Goal: Task Accomplishment & Management: Manage account settings

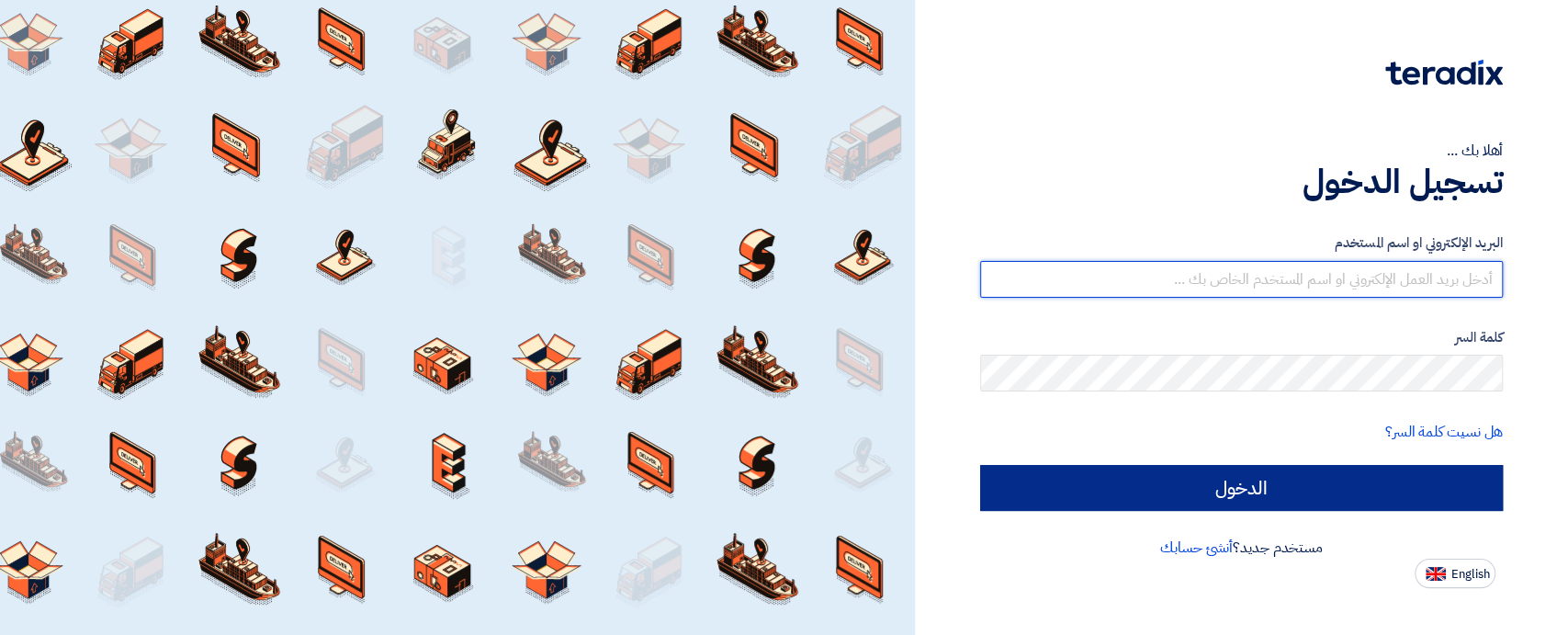
type input "[EMAIL_ADDRESS][DOMAIN_NAME]"
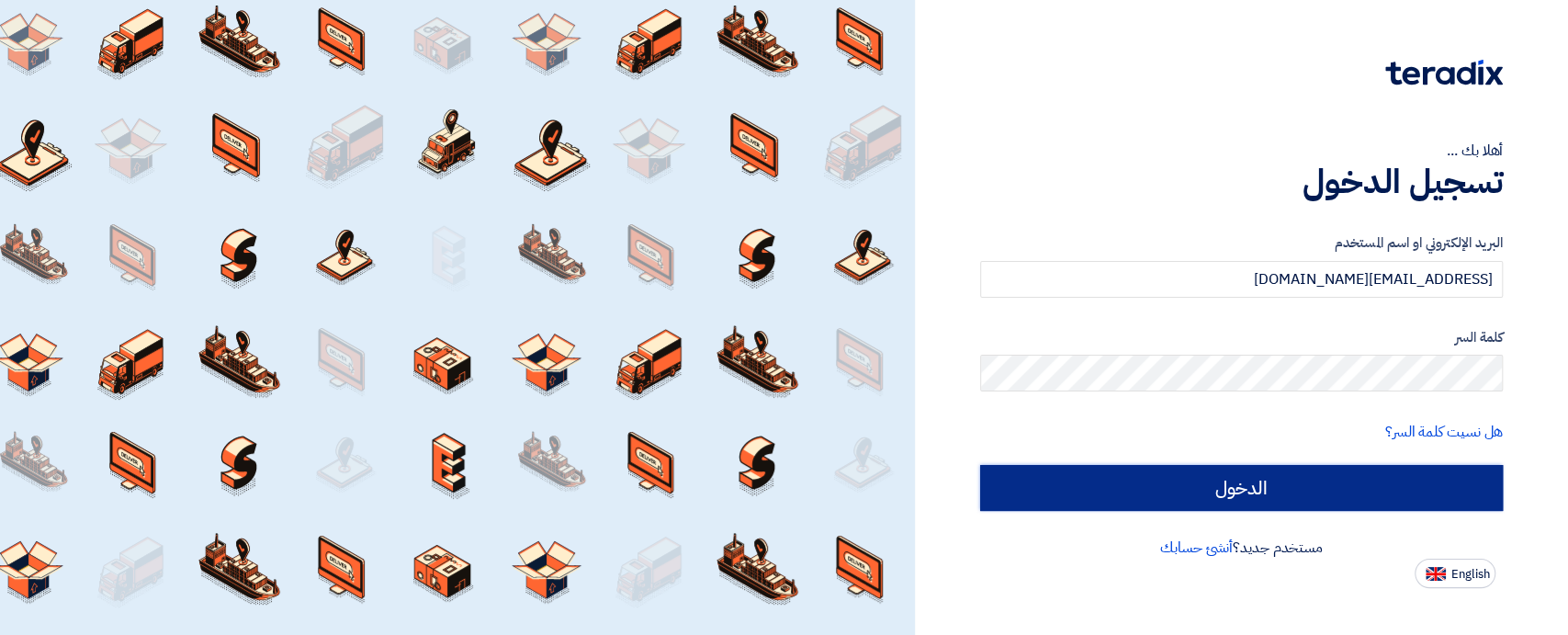
click at [1298, 484] on input "الدخول" at bounding box center [1241, 487] width 522 height 46
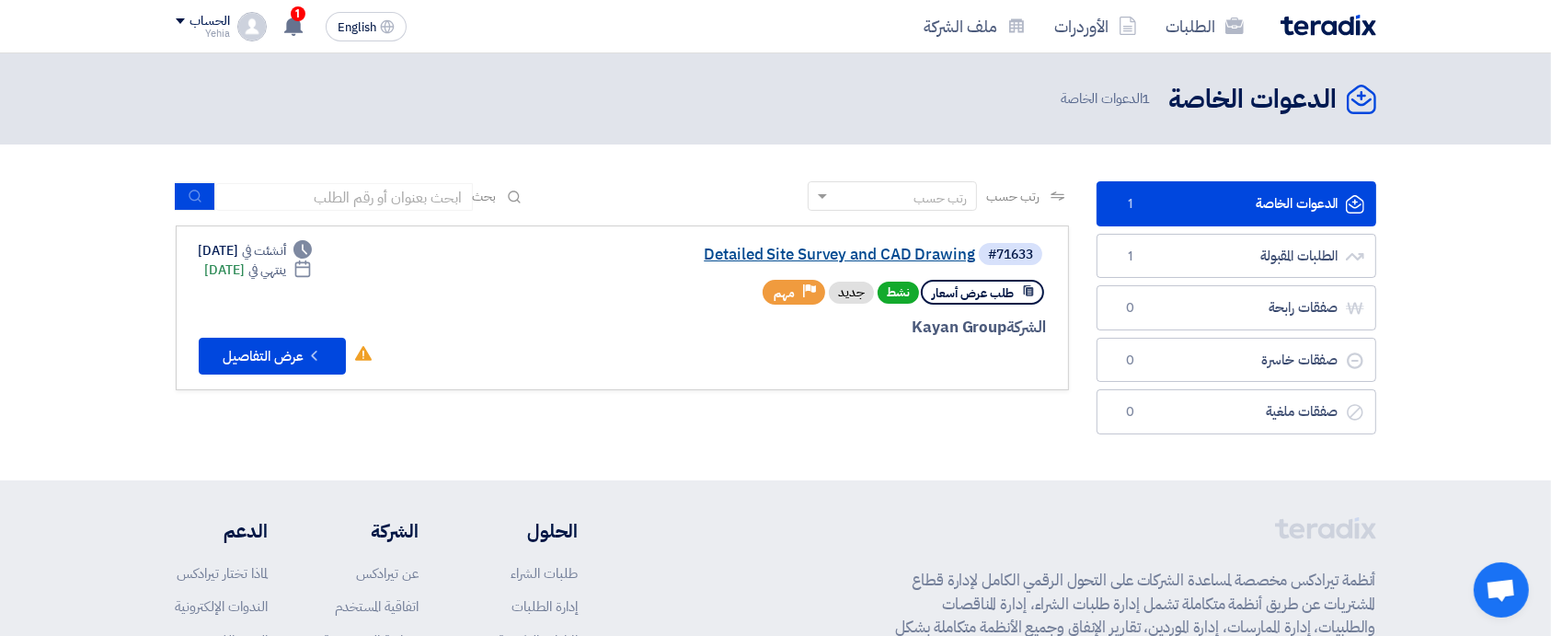
click at [913, 258] on link "Detailed Site Survey and CAD Drawing" at bounding box center [791, 255] width 368 height 17
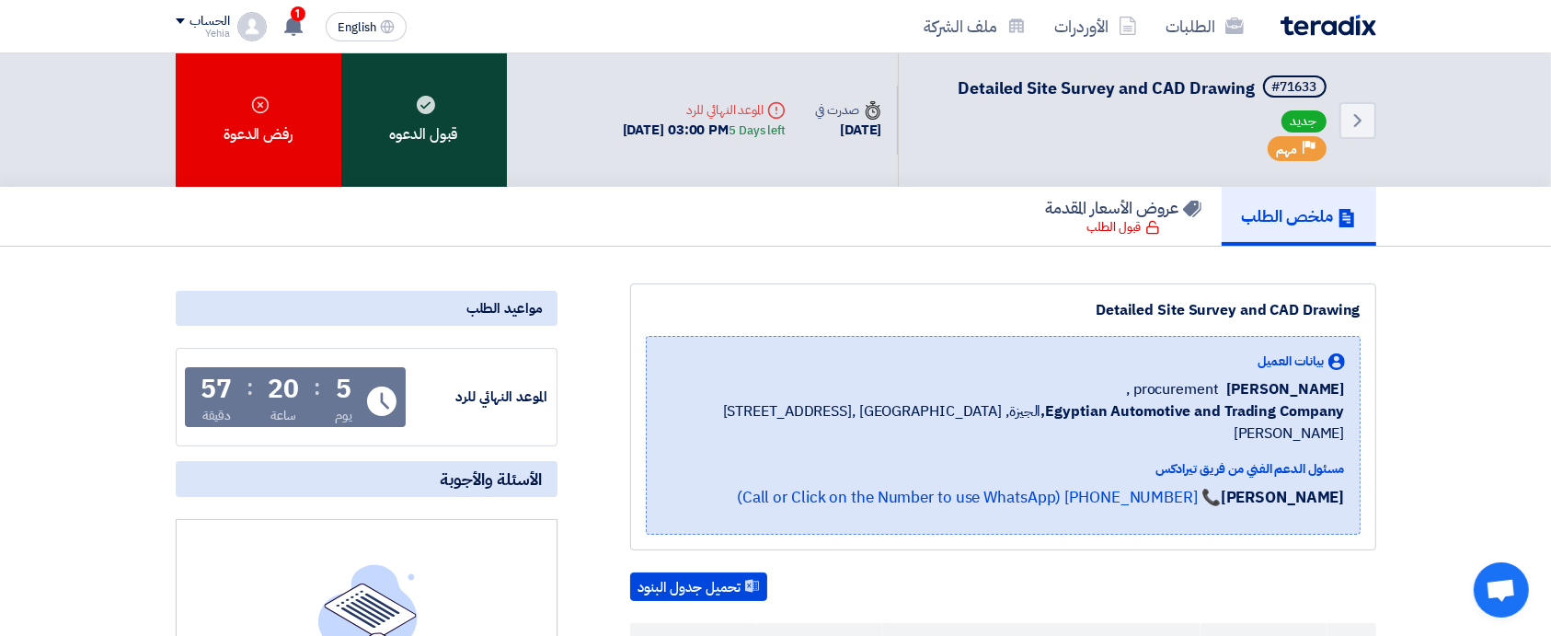
click at [439, 105] on div "قبول الدعوه" at bounding box center [424, 119] width 166 height 133
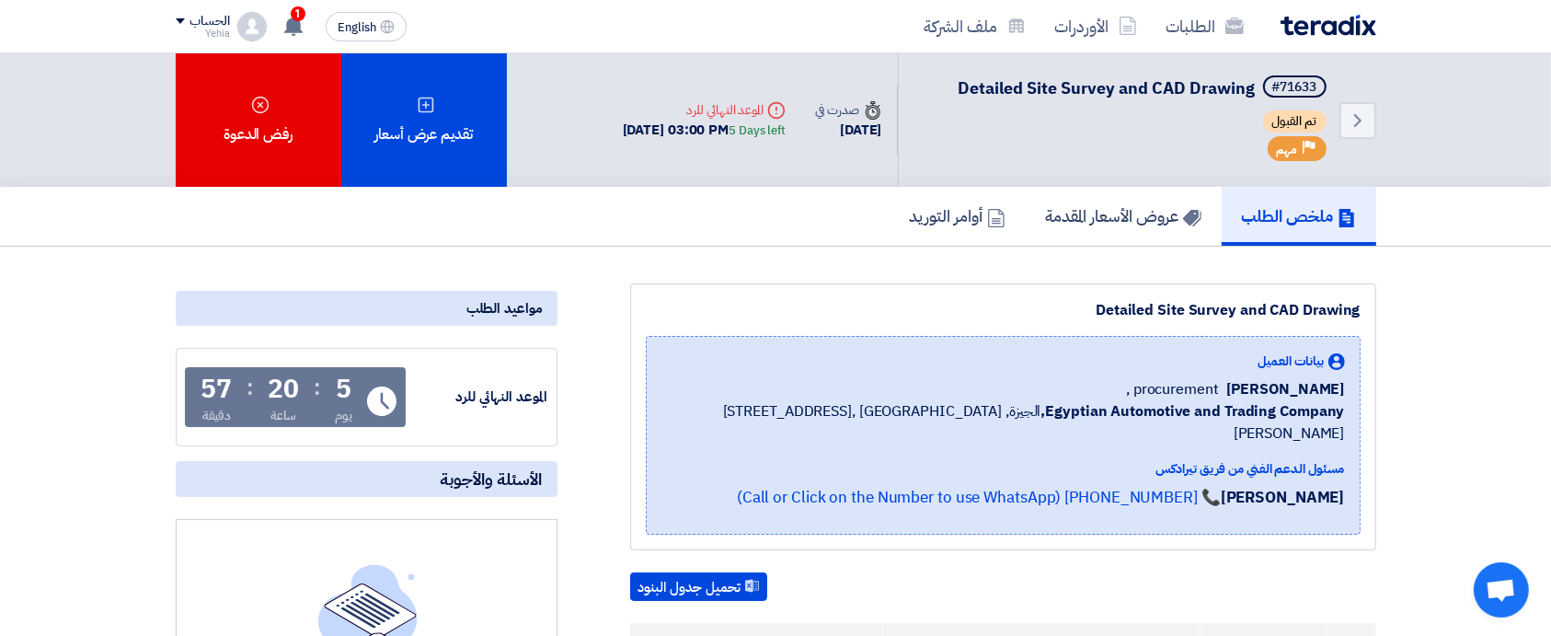
click at [898, 329] on div "Detailed Site Survey and CAD Drawing بيانات العميل [PERSON_NAME] procurement , …" at bounding box center [1003, 416] width 746 height 267
click at [298, 28] on use at bounding box center [293, 26] width 18 height 20
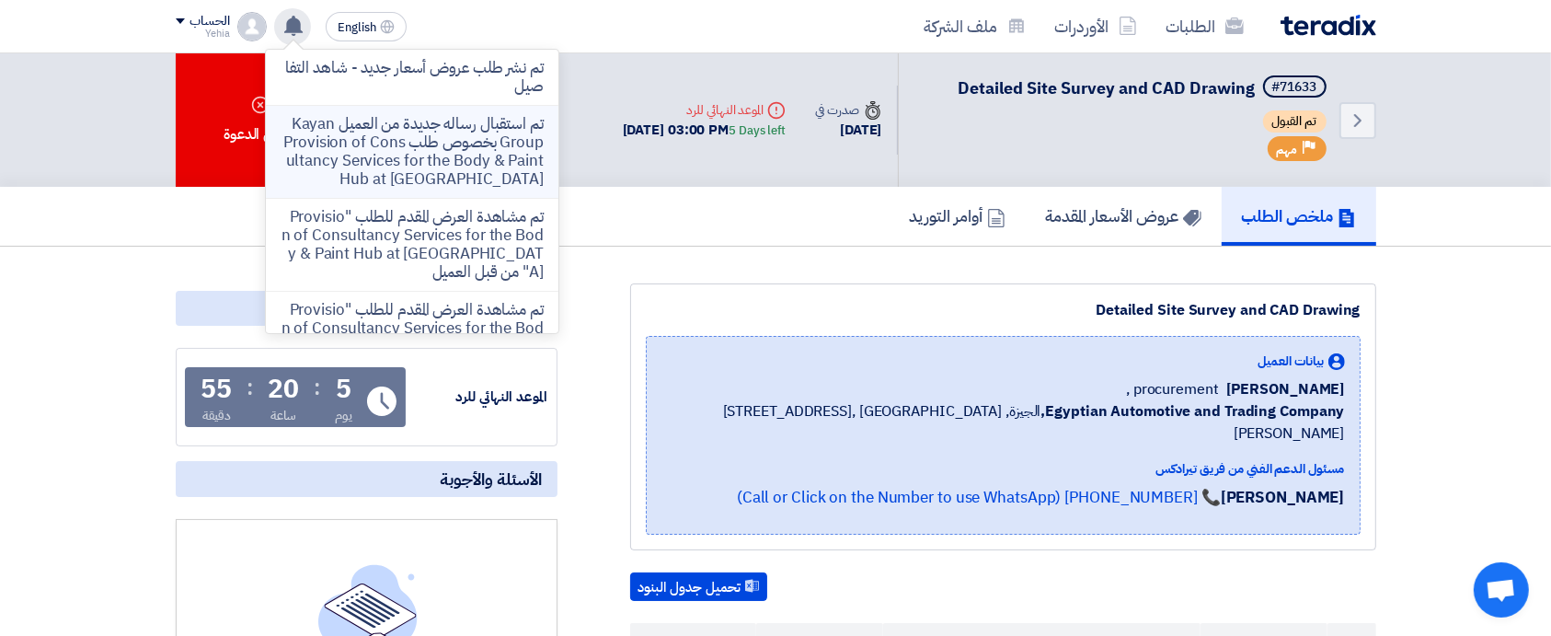
click at [466, 151] on p "تم استقبال رساله جديدة من العميل Kayan Group بخصوص طلب Provision of Consultancy…" at bounding box center [412, 152] width 263 height 74
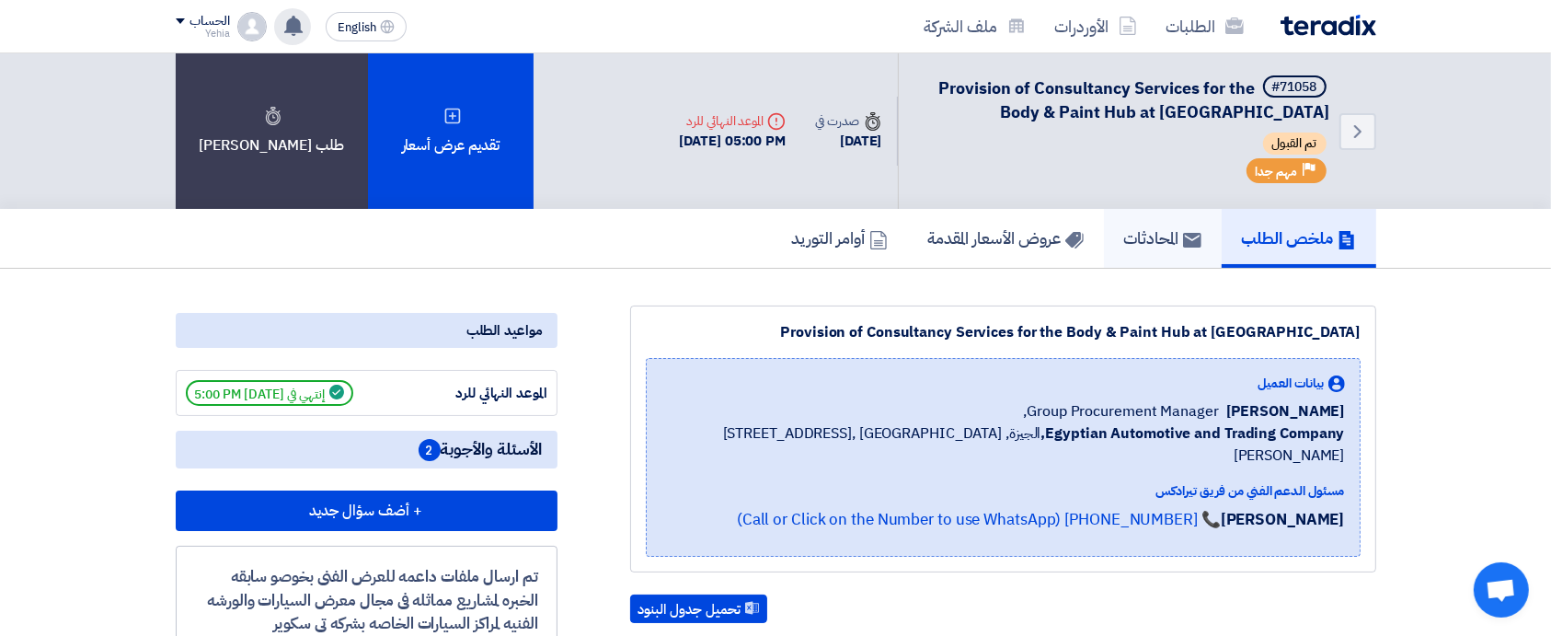
click at [1104, 258] on link "المحادثات" at bounding box center [1163, 238] width 118 height 59
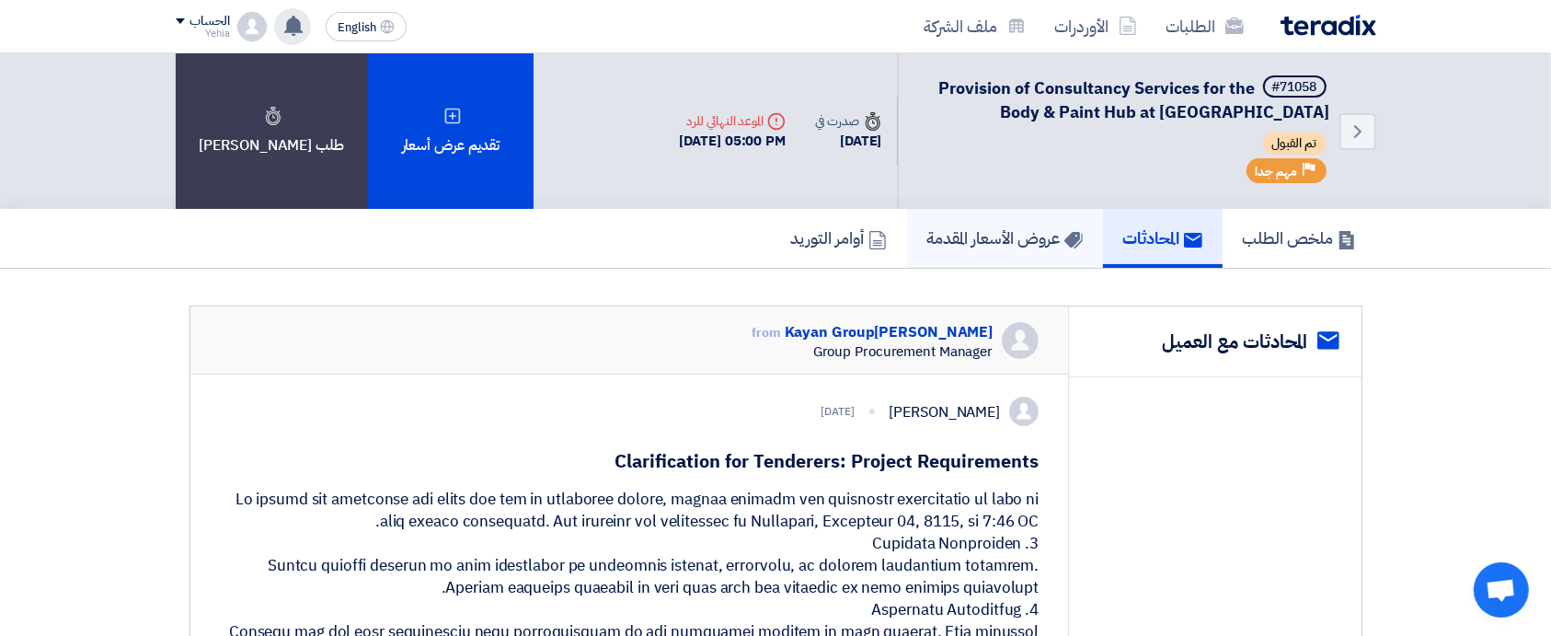
click at [981, 235] on h5 "عروض الأسعار المقدمة" at bounding box center [1004, 237] width 155 height 21
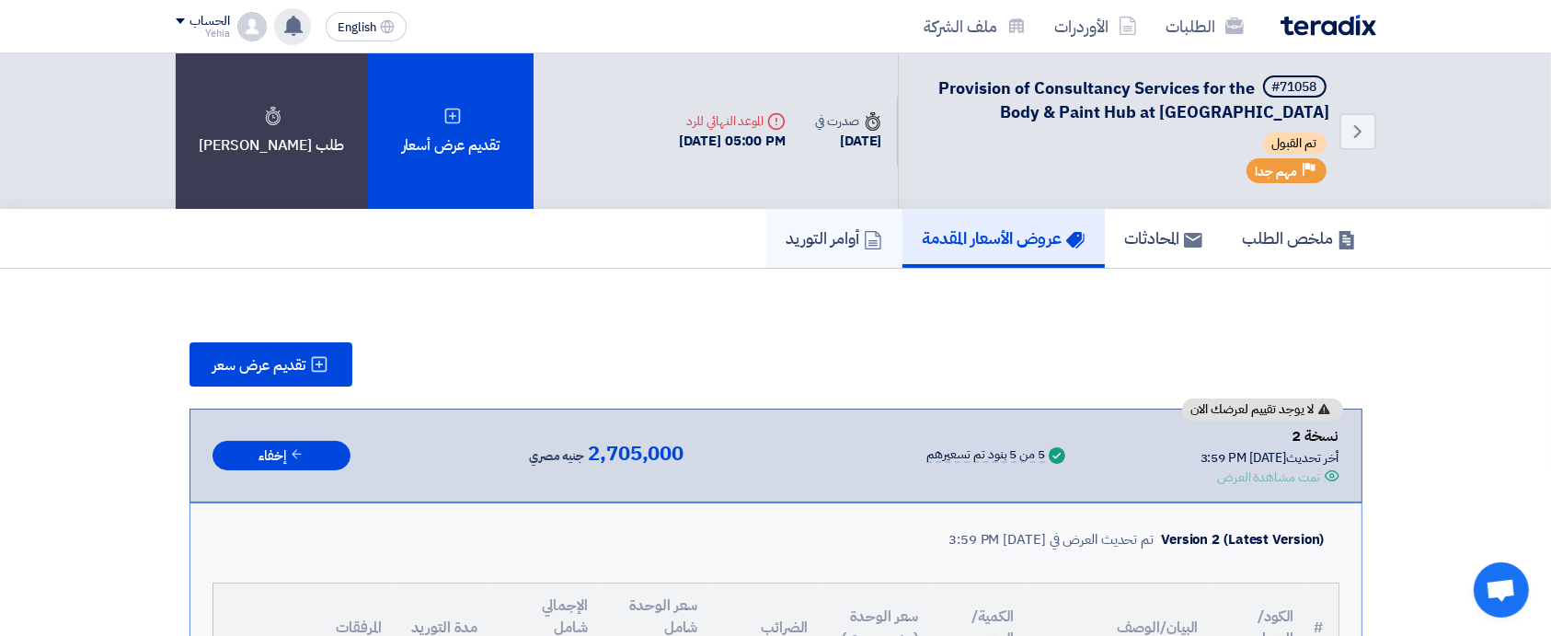
click at [816, 256] on link "أوامر التوريد" at bounding box center [834, 238] width 136 height 59
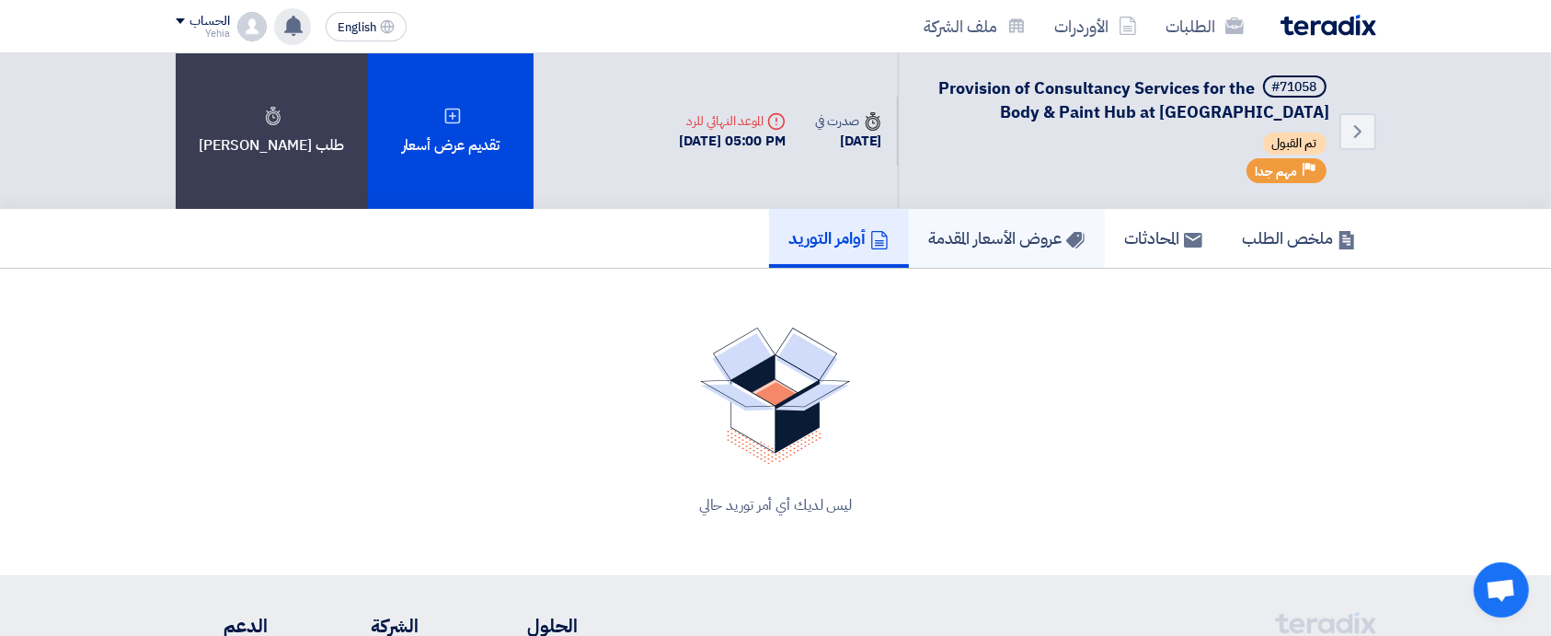
click at [909, 249] on link "عروض الأسعار المقدمة" at bounding box center [1007, 238] width 196 height 59
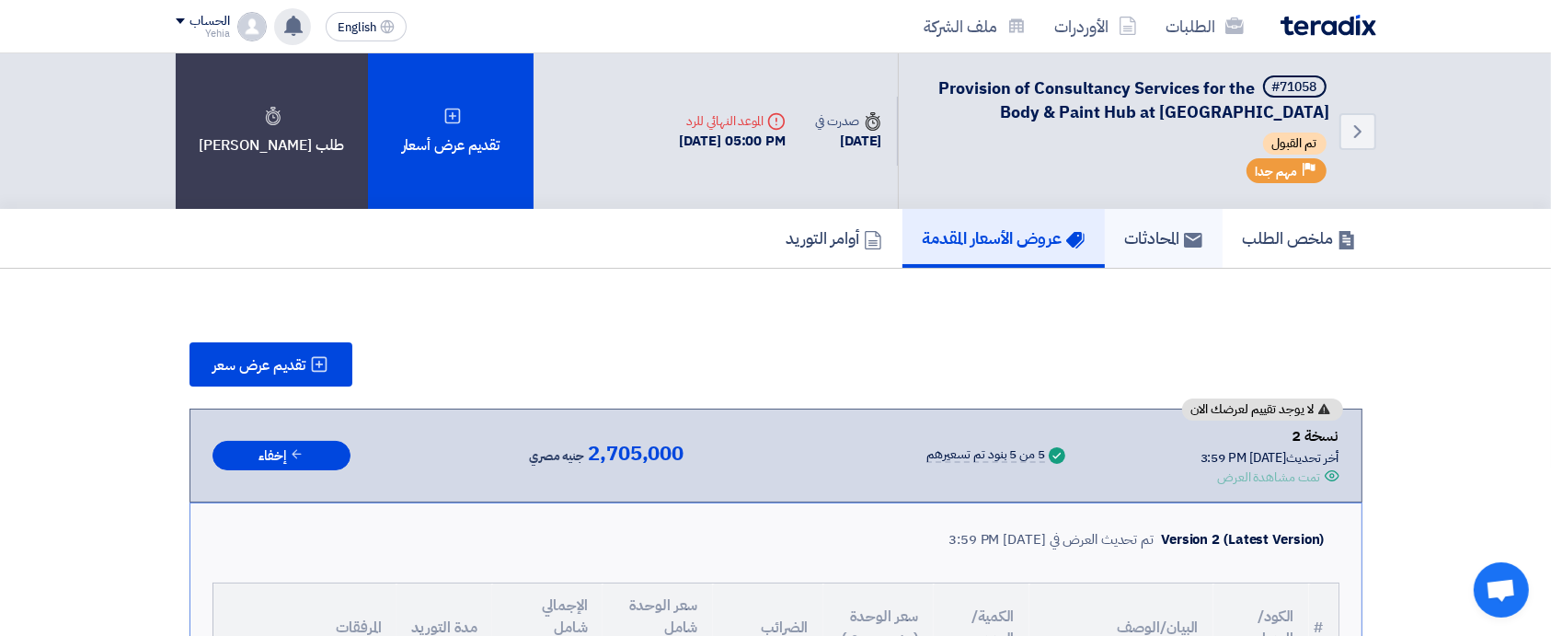
click at [1161, 235] on h5 "المحادثات" at bounding box center [1163, 237] width 77 height 21
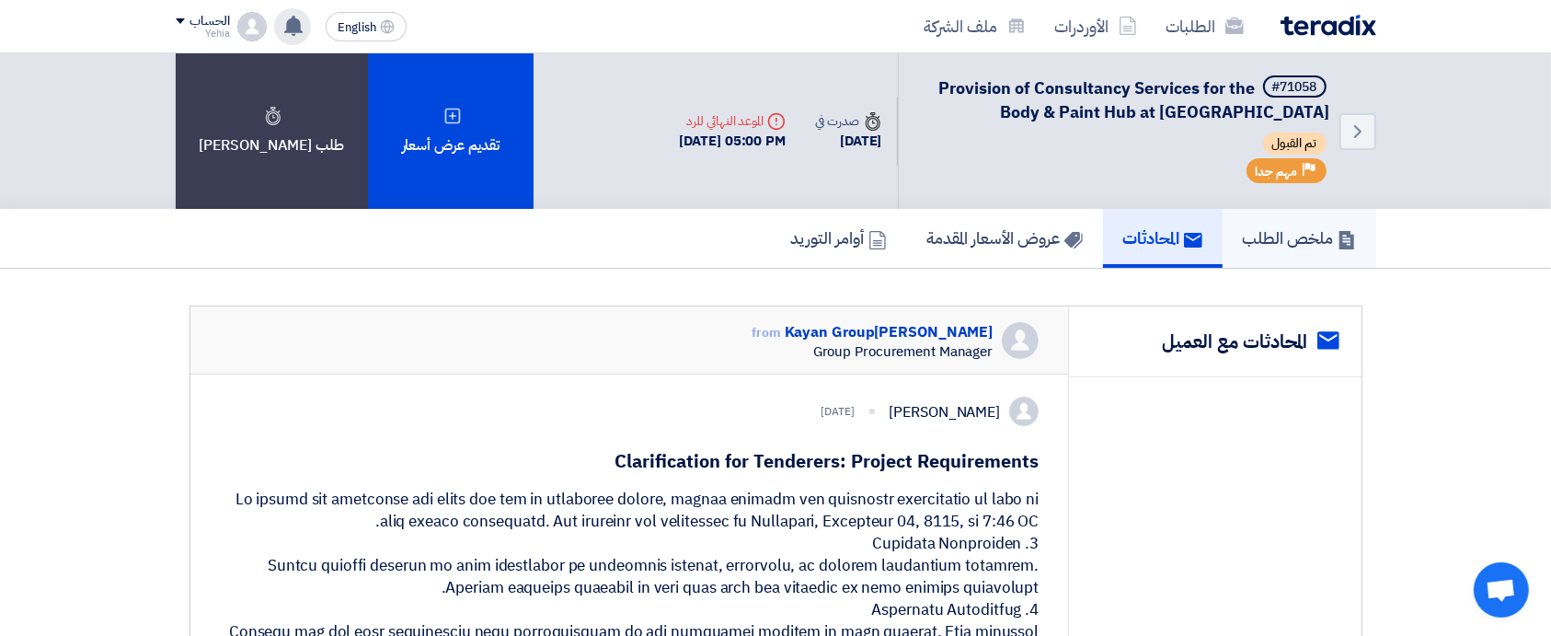
click at [1266, 246] on h5 "ملخص الطلب" at bounding box center [1299, 237] width 113 height 21
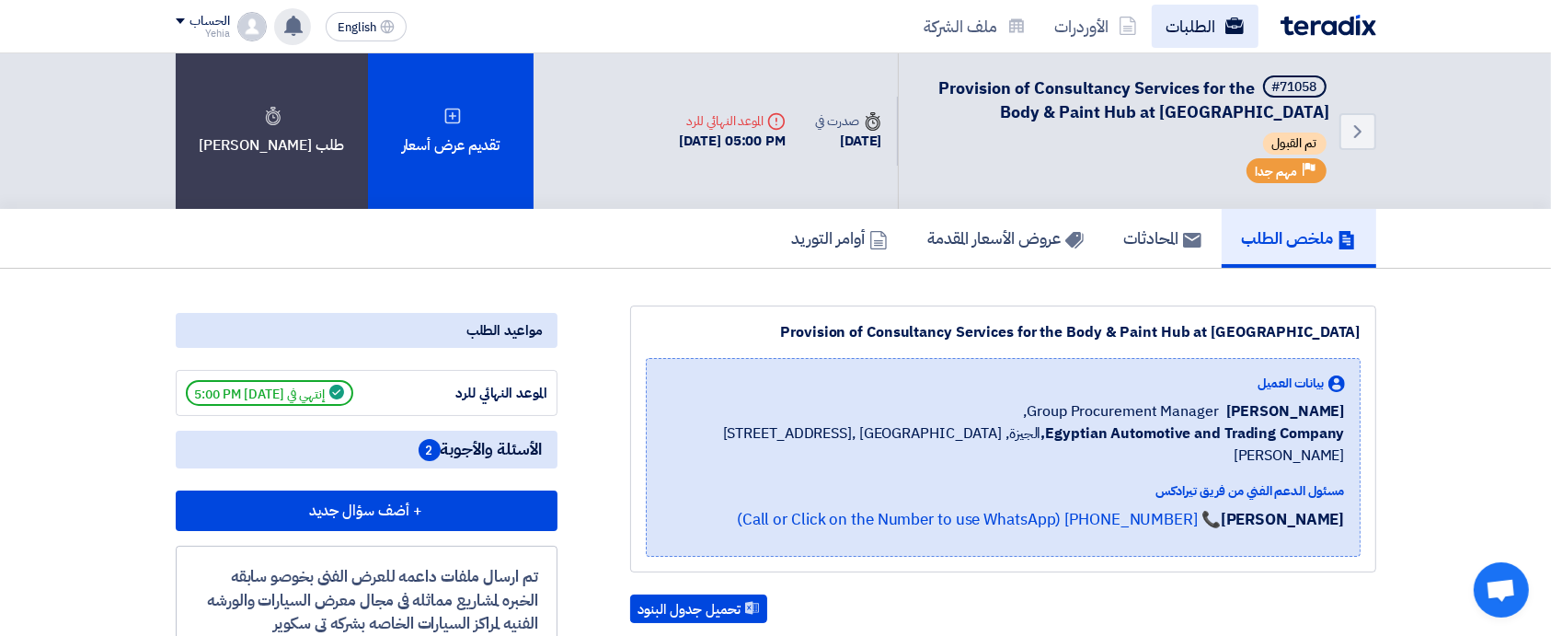
click at [1200, 28] on link "الطلبات" at bounding box center [1205, 26] width 107 height 43
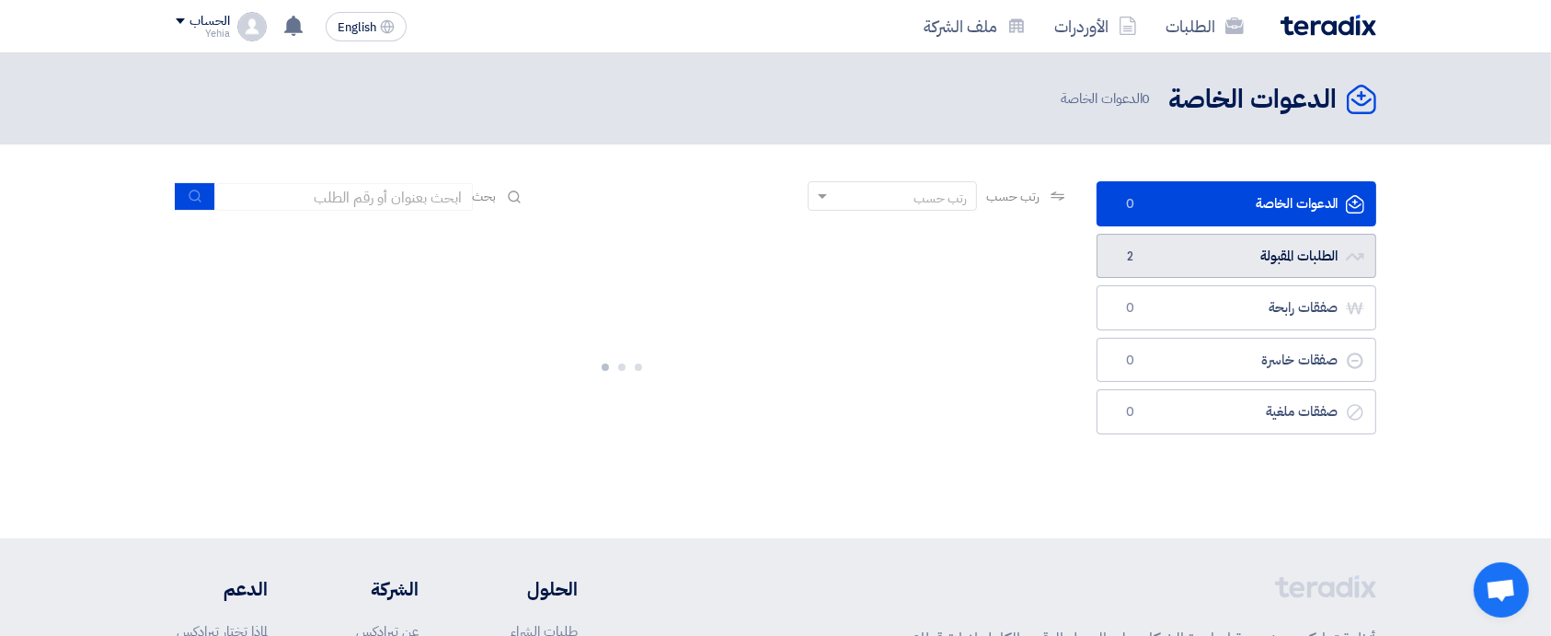
click at [1192, 247] on link "الطلبات المقبولة الطلبات المقبولة 2" at bounding box center [1237, 256] width 280 height 45
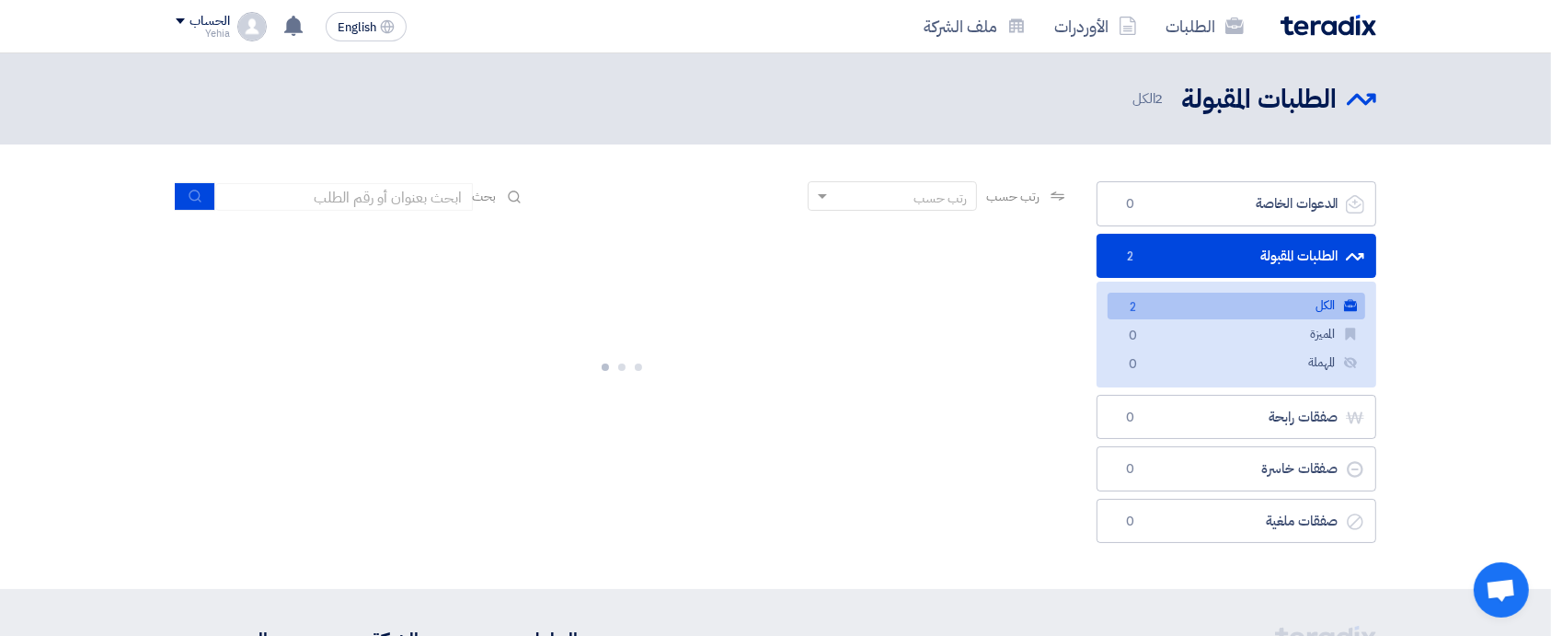
click at [1194, 306] on link "الكل الكل 2" at bounding box center [1237, 306] width 258 height 27
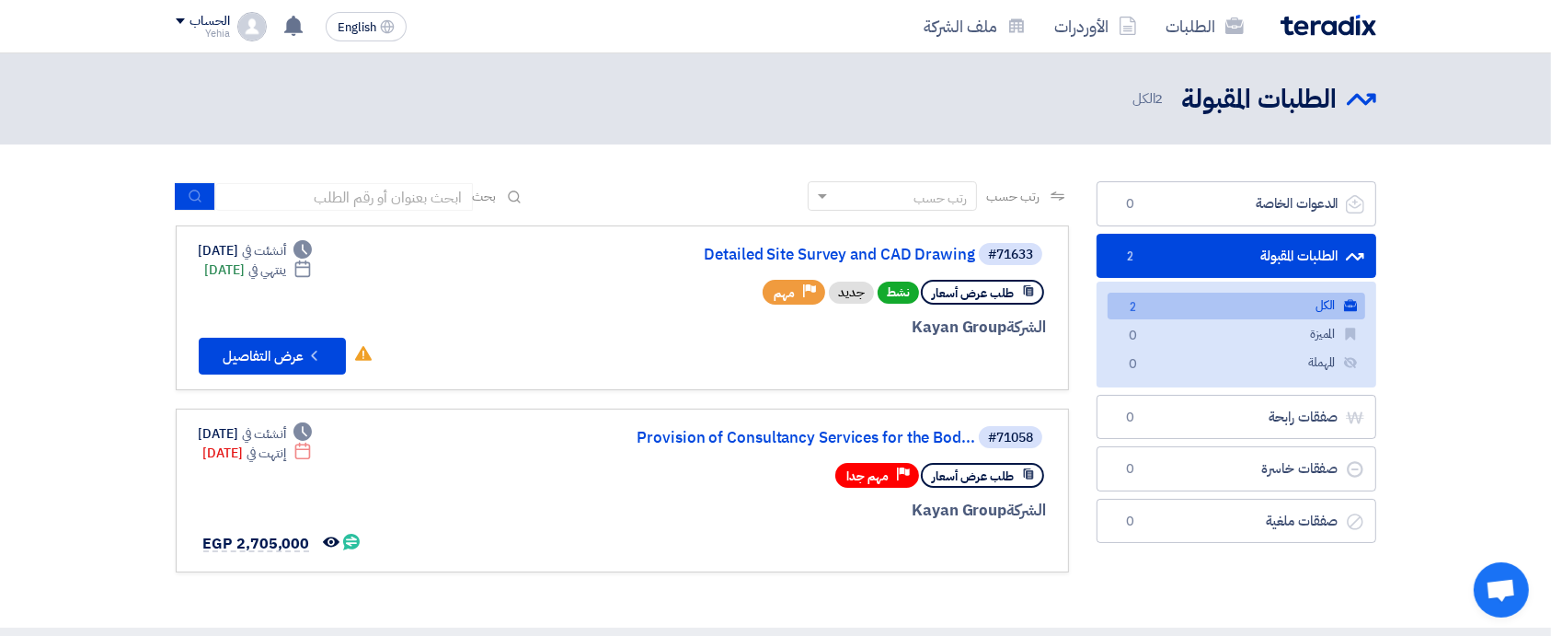
click at [1194, 306] on link "الكل الكل 2" at bounding box center [1237, 306] width 258 height 27
click at [832, 254] on link "Detailed Site Survey and CAD Drawing" at bounding box center [791, 255] width 368 height 17
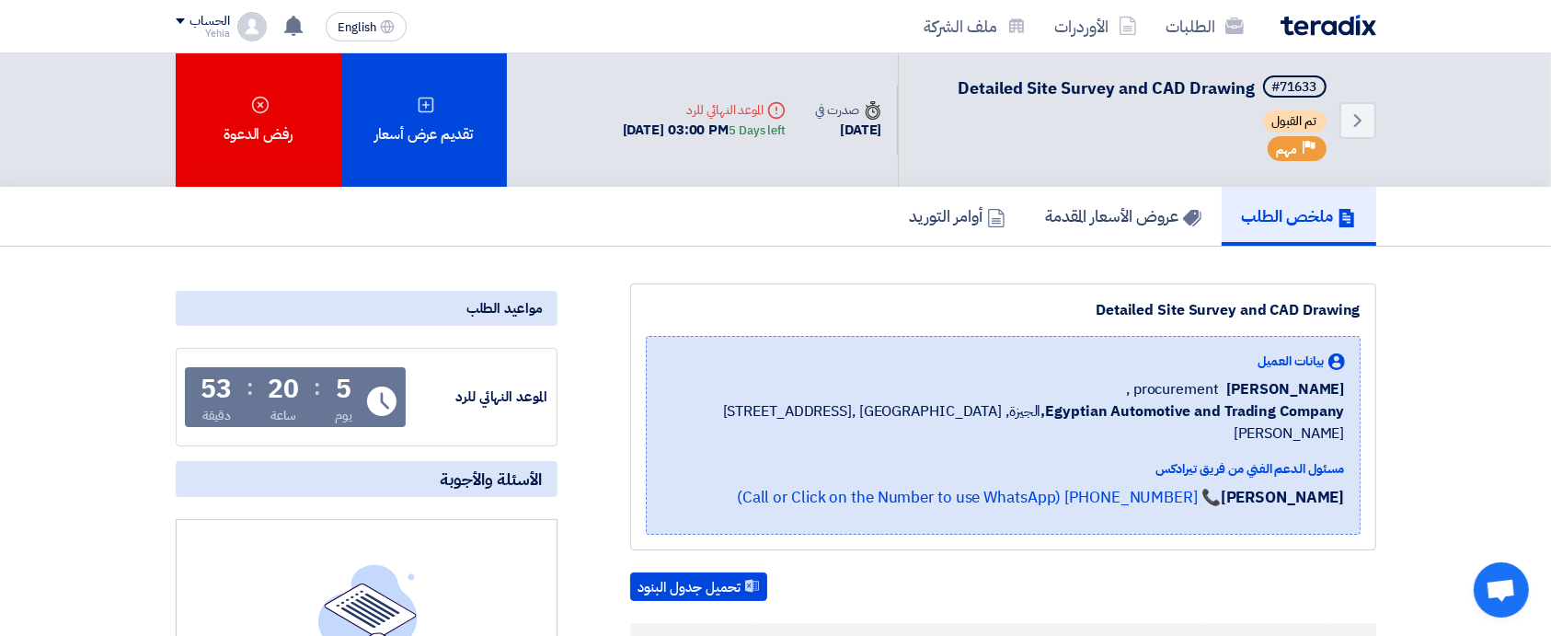
click at [1087, 316] on div "Detailed Site Survey and CAD Drawing" at bounding box center [1003, 310] width 715 height 22
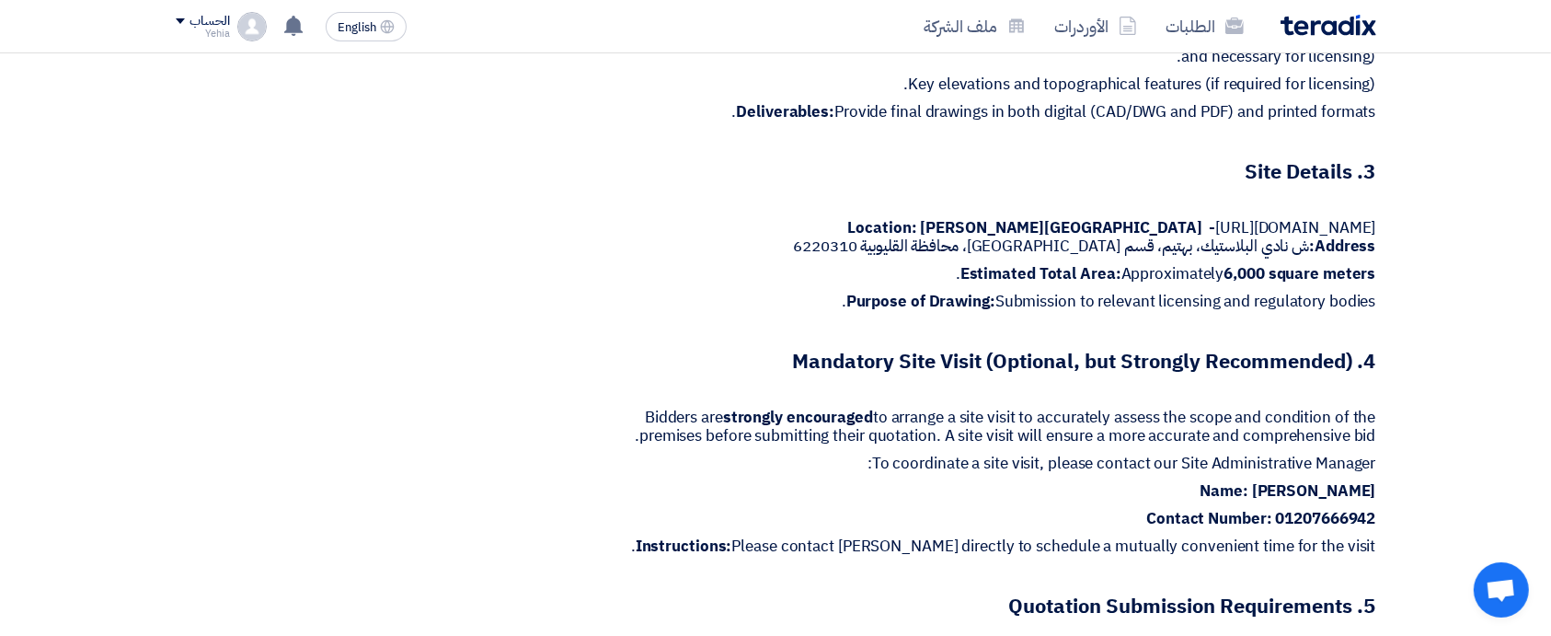
scroll to position [1189, 0]
